Goal: Task Accomplishment & Management: Manage account settings

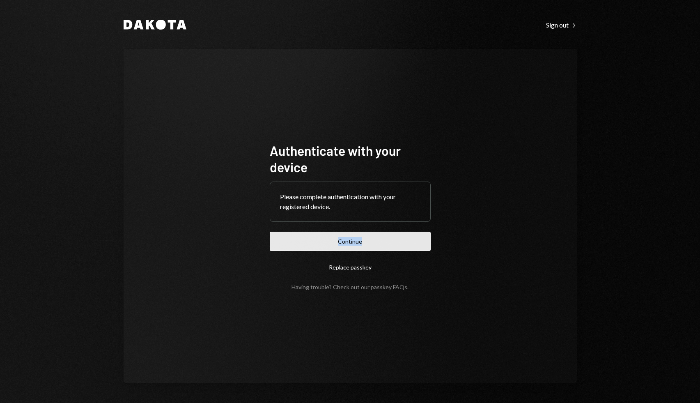
click at [362, 246] on button "Continue" at bounding box center [350, 241] width 161 height 19
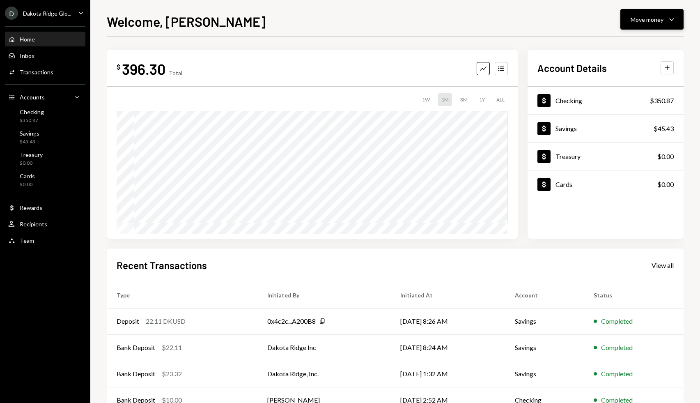
click at [662, 20] on div "Move money" at bounding box center [647, 19] width 33 height 9
click at [639, 41] on div "Send" at bounding box center [646, 44] width 60 height 9
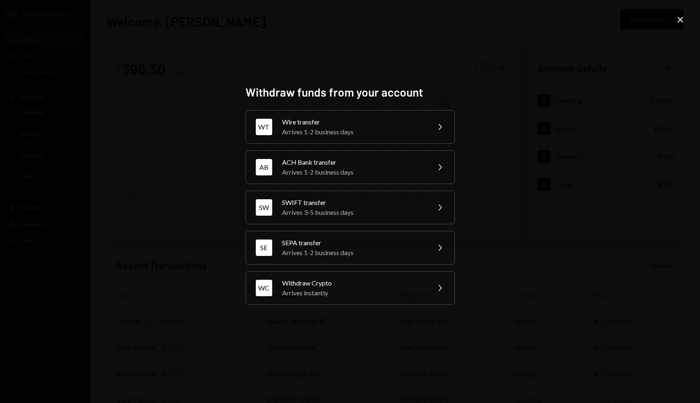
click at [683, 19] on icon "Close" at bounding box center [681, 20] width 10 height 10
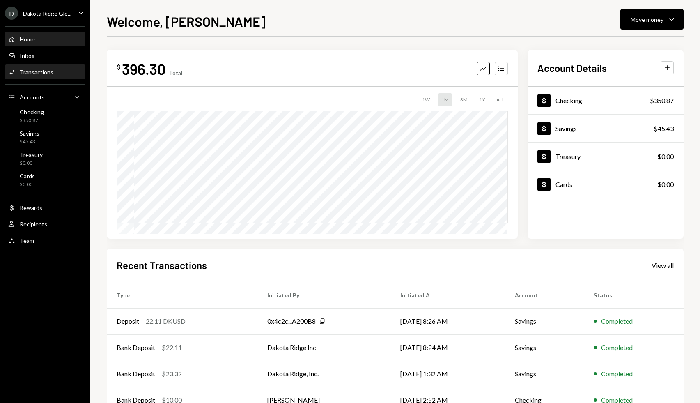
click at [26, 75] on div "Transactions" at bounding box center [37, 72] width 34 height 7
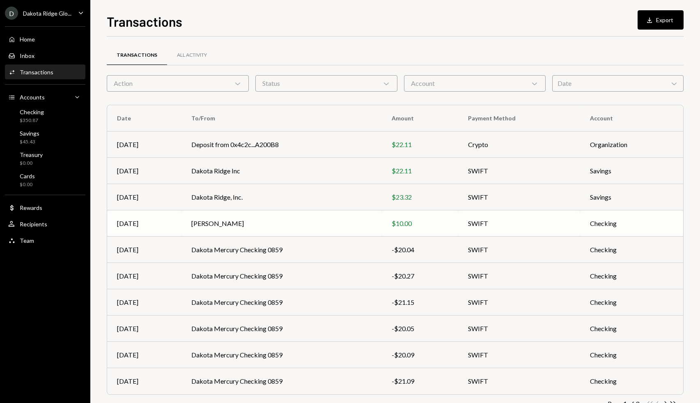
click at [231, 220] on td "[PERSON_NAME]" at bounding box center [282, 223] width 200 height 26
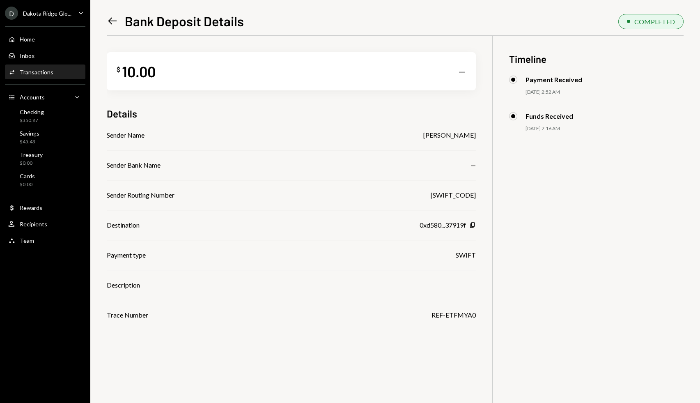
click at [112, 23] on icon "Left Arrow" at bounding box center [112, 20] width 11 height 11
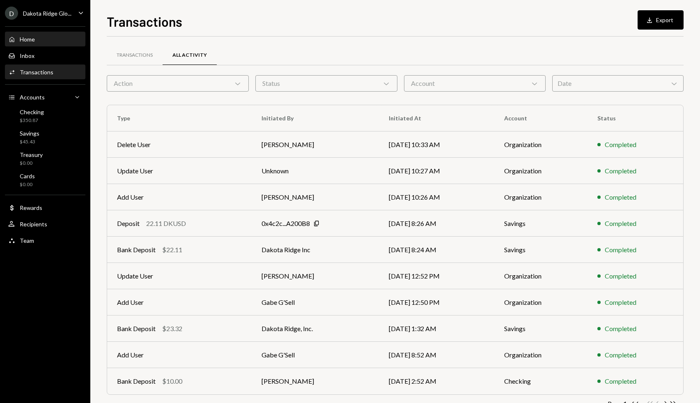
click at [24, 37] on div "Home" at bounding box center [27, 39] width 15 height 7
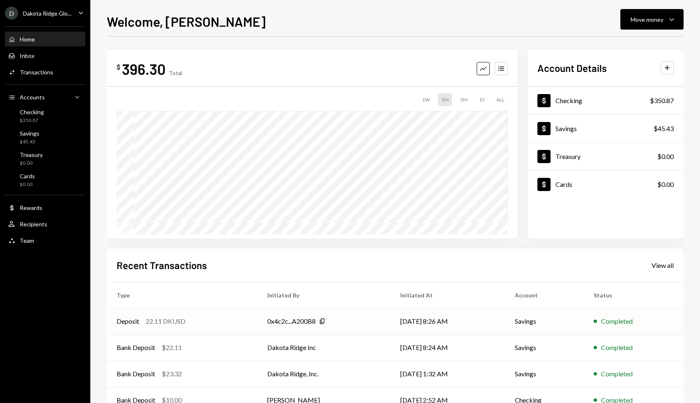
scroll to position [53, 0]
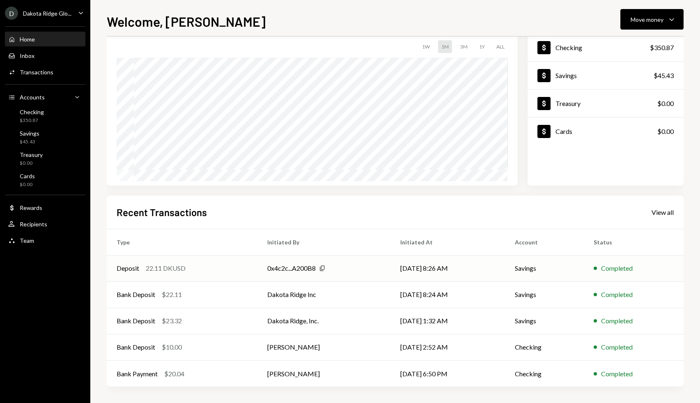
click at [320, 267] on icon "Copy" at bounding box center [322, 268] width 7 height 7
click at [675, 362] on div "Address copied Cross" at bounding box center [624, 365] width 105 height 9
click at [675, 363] on icon "Cross" at bounding box center [674, 365] width 7 height 7
click at [37, 210] on div "Rewards" at bounding box center [31, 207] width 23 height 7
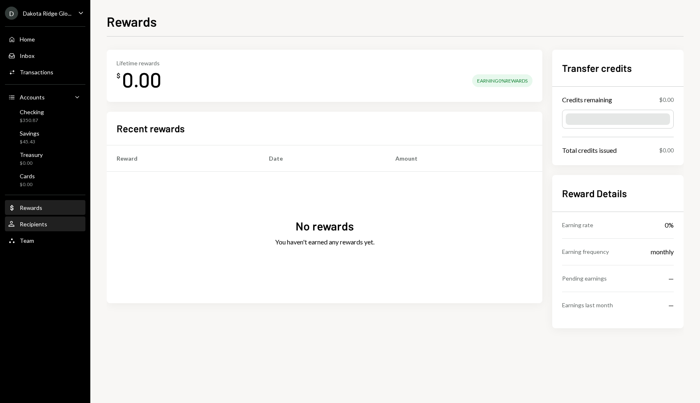
click at [41, 225] on div "Recipients" at bounding box center [34, 224] width 28 height 7
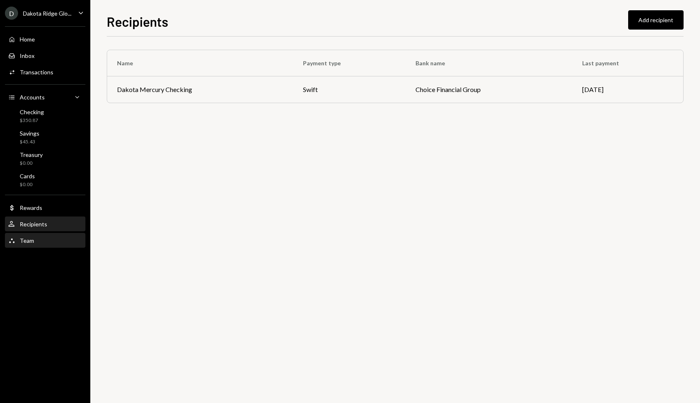
click at [32, 240] on div "Team" at bounding box center [27, 240] width 14 height 7
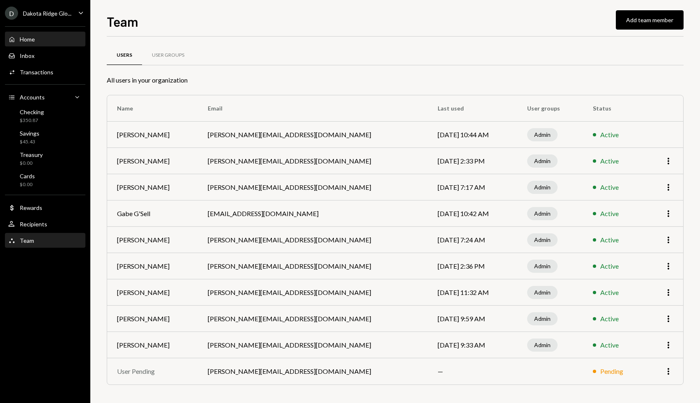
click at [31, 43] on div "Home Home" at bounding box center [45, 39] width 74 height 14
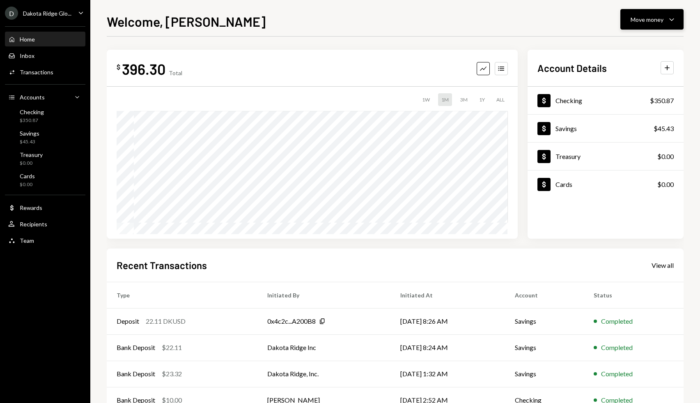
click at [674, 17] on icon "Caret Down" at bounding box center [672, 19] width 10 height 10
click at [633, 57] on div "Convert Transfer" at bounding box center [639, 62] width 82 height 18
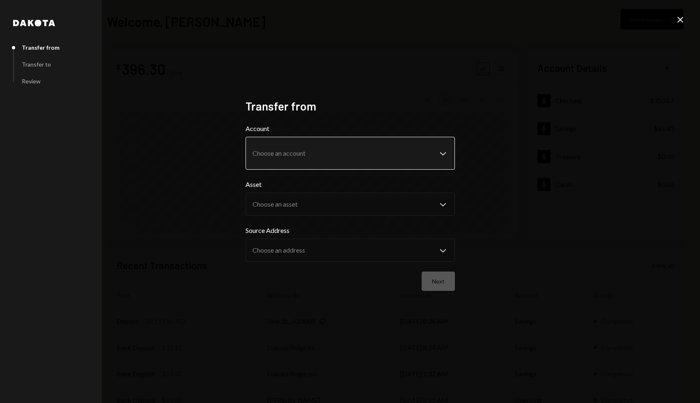
click at [401, 145] on body "D Dakota Ridge Glo... Caret Down Home Home Inbox Inbox Activities Transactions …" at bounding box center [350, 201] width 700 height 403
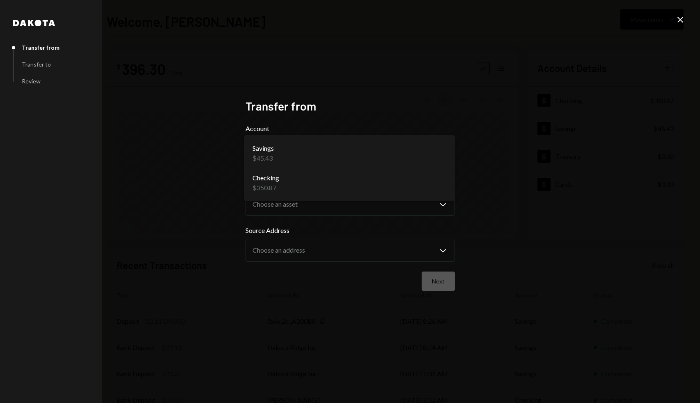
click at [496, 179] on div "**********" at bounding box center [350, 201] width 700 height 403
click at [440, 152] on body "D Dakota Ridge Glo... Caret Down Home Home Inbox Inbox Activities Transactions …" at bounding box center [350, 201] width 700 height 403
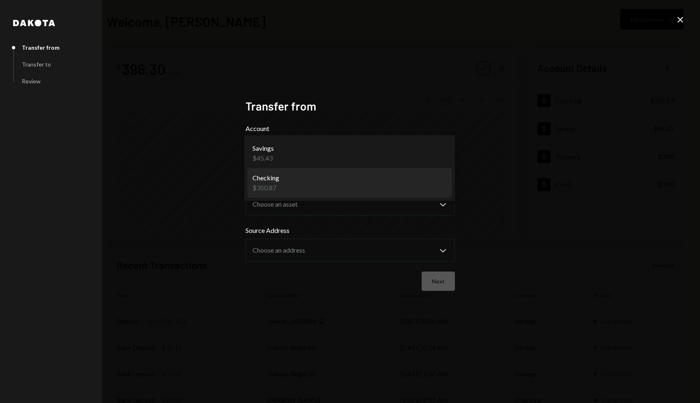
select select "**********"
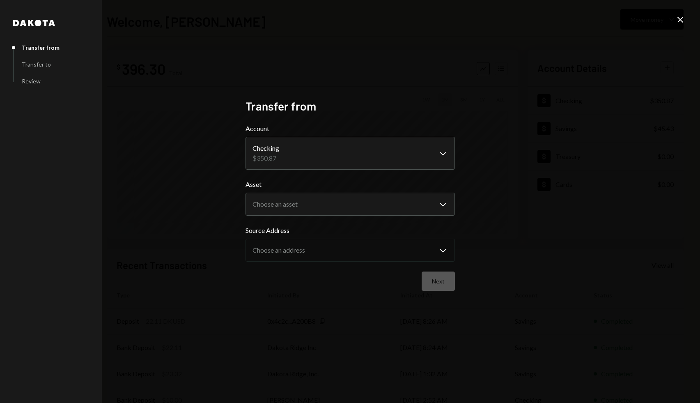
click at [393, 85] on div "**********" at bounding box center [350, 201] width 700 height 403
click at [20, 66] on div "Transfer to" at bounding box center [36, 64] width 48 height 7
drag, startPoint x: 38, startPoint y: 66, endPoint x: 129, endPoint y: 66, distance: 90.8
click at [62, 66] on div "Transfer from Transfer to Review" at bounding box center [51, 64] width 76 height 35
click at [681, 21] on icon at bounding box center [681, 20] width 6 height 6
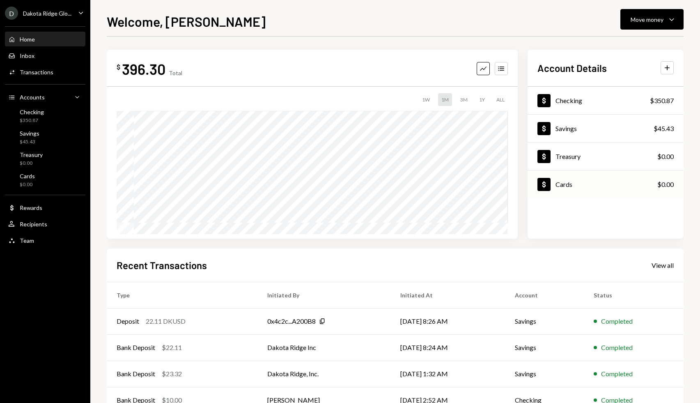
click at [564, 179] on div "Dollar Cards" at bounding box center [555, 184] width 35 height 13
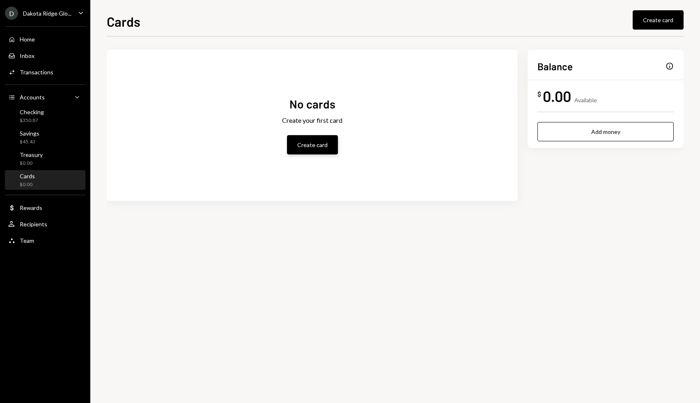
click at [309, 144] on button "Create card" at bounding box center [312, 144] width 51 height 19
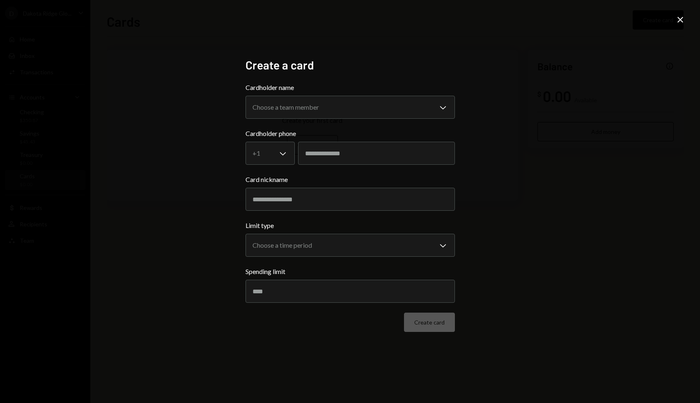
click at [677, 19] on icon "Close" at bounding box center [681, 20] width 10 height 10
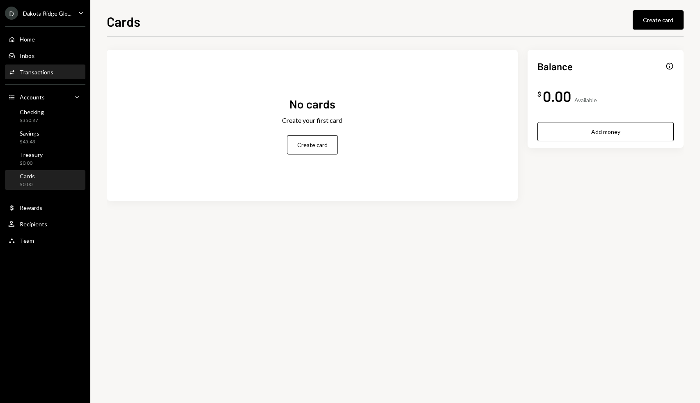
click at [40, 77] on div "Activities Transactions" at bounding box center [45, 72] width 74 height 14
